Goal: Navigation & Orientation: Find specific page/section

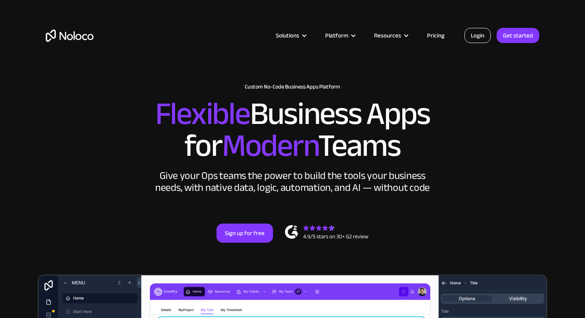
click at [480, 39] on link "Login" at bounding box center [478, 35] width 26 height 15
click at [475, 39] on link "Login" at bounding box center [478, 35] width 26 height 15
click at [478, 28] on link "Login" at bounding box center [478, 35] width 26 height 15
click at [480, 37] on link "Login" at bounding box center [478, 35] width 26 height 15
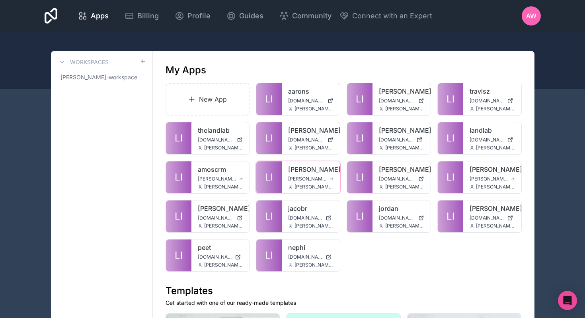
click at [0, 0] on div at bounding box center [0, 0] width 0 height 0
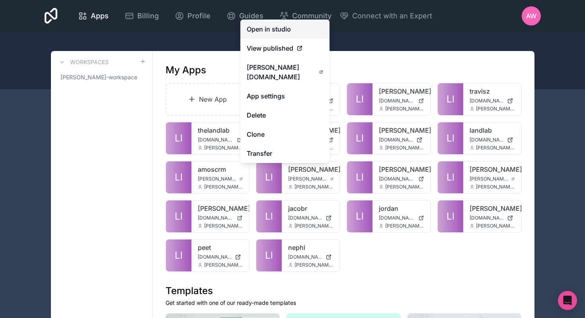
click at [277, 37] on link "Open in studio" at bounding box center [284, 29] width 89 height 19
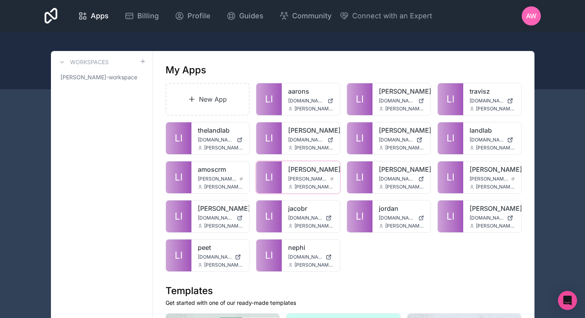
click at [0, 0] on icon at bounding box center [0, 0] width 0 height 0
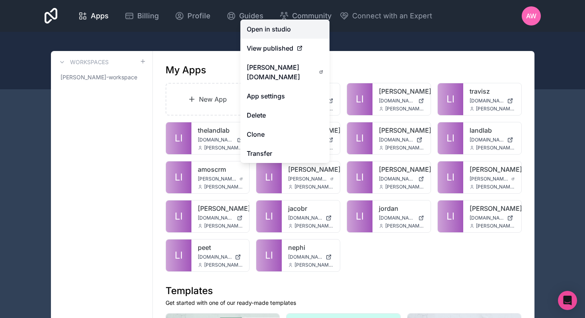
click at [288, 38] on link "Open in studio" at bounding box center [284, 29] width 89 height 19
